Goal: Find specific page/section: Find specific page/section

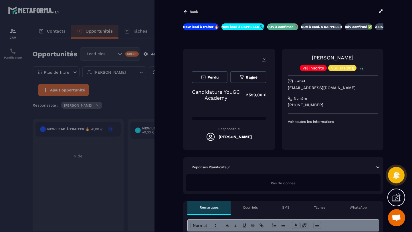
scroll to position [68, 0]
click at [381, 11] on icon at bounding box center [380, 11] width 5 height 5
click at [381, 10] on icon at bounding box center [380, 10] width 3 height 3
click at [185, 9] on div "Back" at bounding box center [283, 12] width 200 height 6
click at [185, 10] on icon at bounding box center [185, 11] width 5 height 5
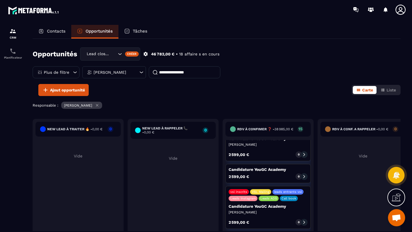
click at [303, 222] on icon at bounding box center [304, 223] width 4 height 4
